Goal: Register for event/course

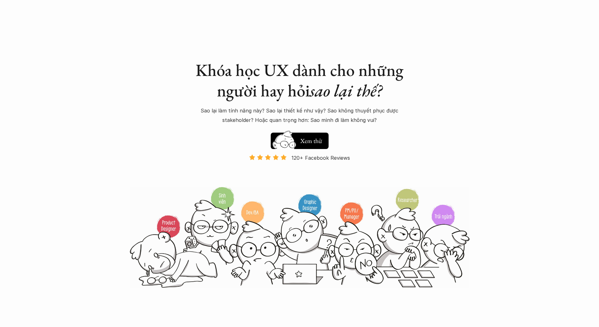
scroll to position [477, 0]
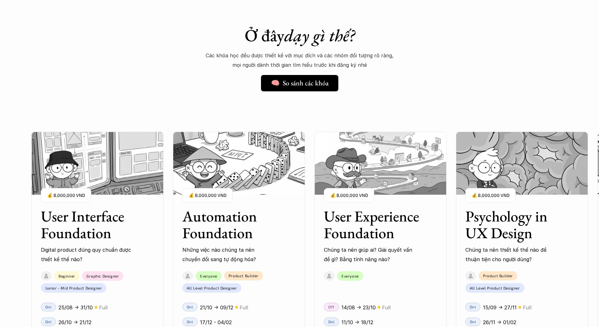
click at [98, 222] on h3 "User Interface Foundation" at bounding box center [90, 224] width 98 height 33
click at [116, 253] on p "Digital product đúng quy chuẩn được thiết kế thế nào?" at bounding box center [86, 254] width 91 height 19
click at [117, 253] on p "Digital product đúng quy chuẩn được thiết kế thế nào?" at bounding box center [86, 254] width 91 height 19
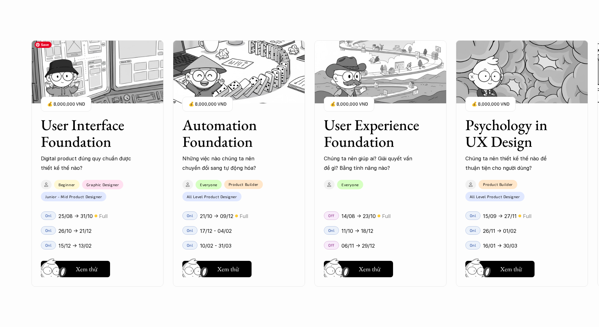
scroll to position [603, 0]
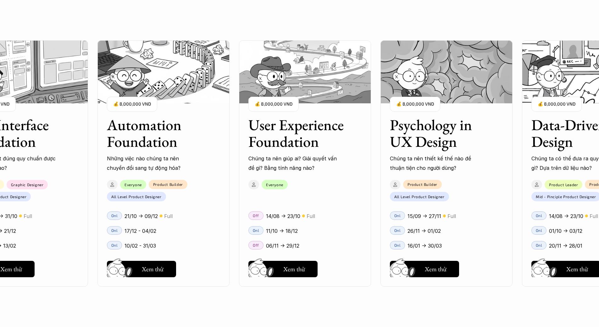
click at [17, 269] on div "01 02 03 04 05 06" at bounding box center [31, 163] width 63 height 327
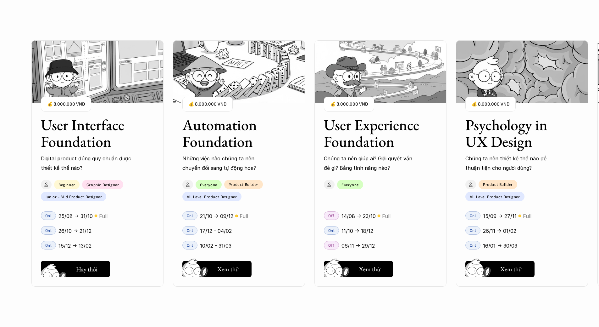
click at [73, 271] on button "Hay thôi Xem thử" at bounding box center [75, 269] width 69 height 16
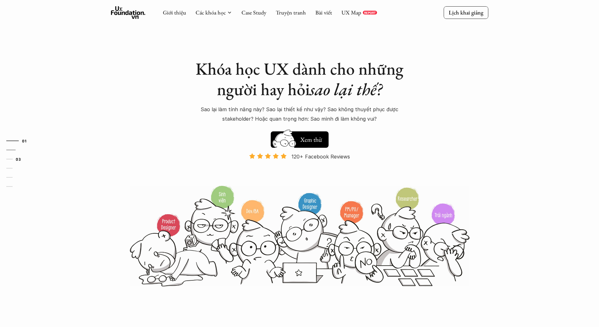
scroll to position [0, 0]
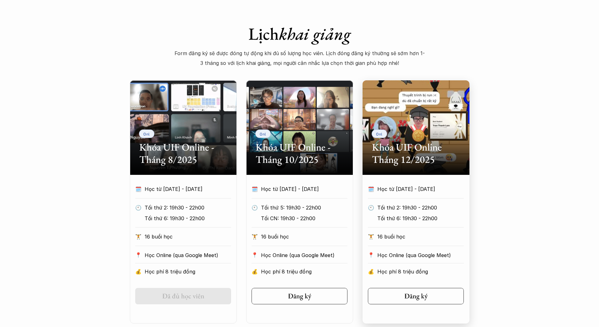
scroll to position [252, 0]
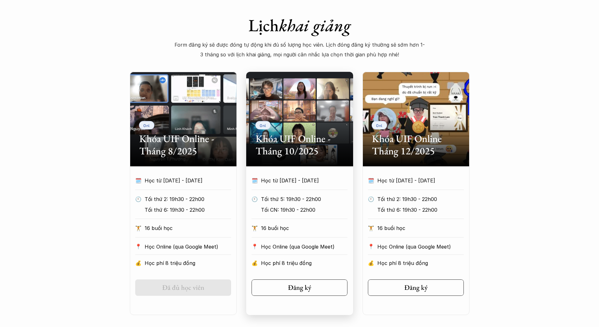
click at [337, 112] on div "Onl Khóa UIF Online - Tháng 10/2025" at bounding box center [299, 119] width 107 height 94
click at [314, 149] on h2 "Khóa UIF Online - Tháng 10/2025" at bounding box center [300, 144] width 88 height 24
click at [311, 288] on div "Đăng ký" at bounding box center [301, 287] width 31 height 8
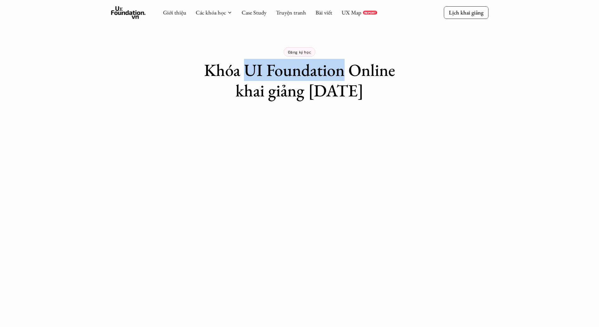
drag, startPoint x: 244, startPoint y: 71, endPoint x: 340, endPoint y: 69, distance: 96.3
click at [340, 69] on h1 "Khóa UI Foundation Online khai giảng 26/10/2025" at bounding box center [300, 80] width 220 height 41
copy h1 "UI Foundation"
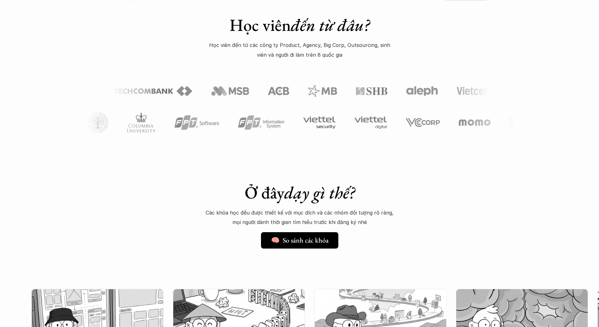
scroll to position [252, 0]
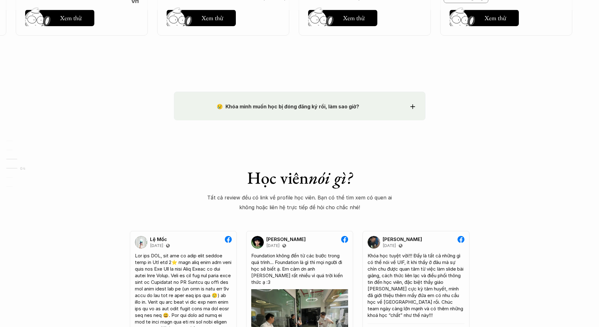
scroll to position [1031, 0]
